Goal: Task Accomplishment & Management: Manage account settings

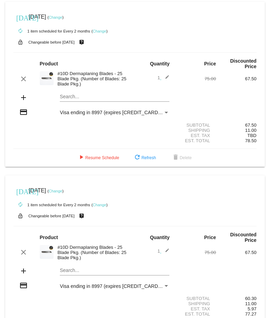
click at [65, 13] on div "[DATE] [DATE] ( Change )" at bounding box center [134, 17] width 243 height 14
click at [62, 18] on link "Change" at bounding box center [55, 17] width 13 height 4
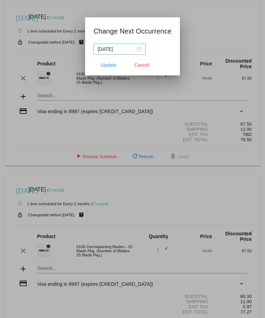
click at [141, 51] on nz-date-picker "[DATE]" at bounding box center [119, 49] width 52 height 11
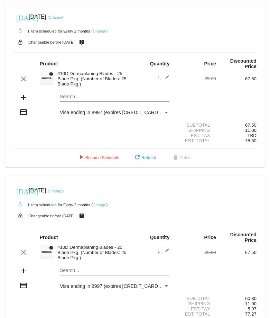
click at [62, 17] on link "Change" at bounding box center [55, 17] width 13 height 4
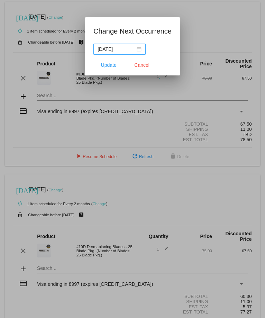
click at [139, 49] on div "[DATE]" at bounding box center [119, 49] width 44 height 8
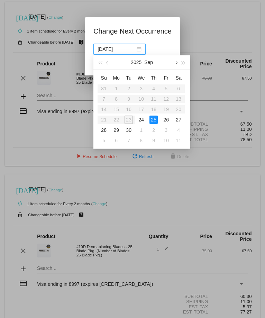
click at [177, 63] on button "button" at bounding box center [176, 62] width 8 height 14
click at [163, 128] on div "31" at bounding box center [166, 130] width 8 height 8
type input "2025-10-31"
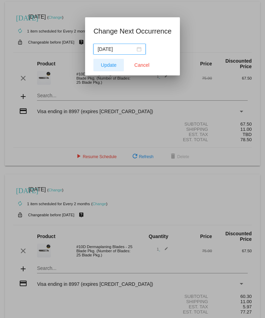
click at [107, 62] on span "Update" at bounding box center [109, 65] width 16 height 6
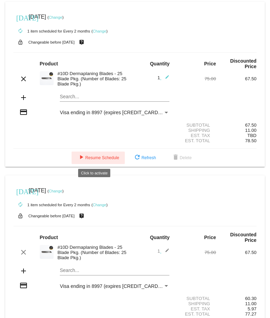
click at [93, 160] on span "play_arrow Resume Schedule" at bounding box center [98, 157] width 42 height 5
